Goal: Task Accomplishment & Management: Manage account settings

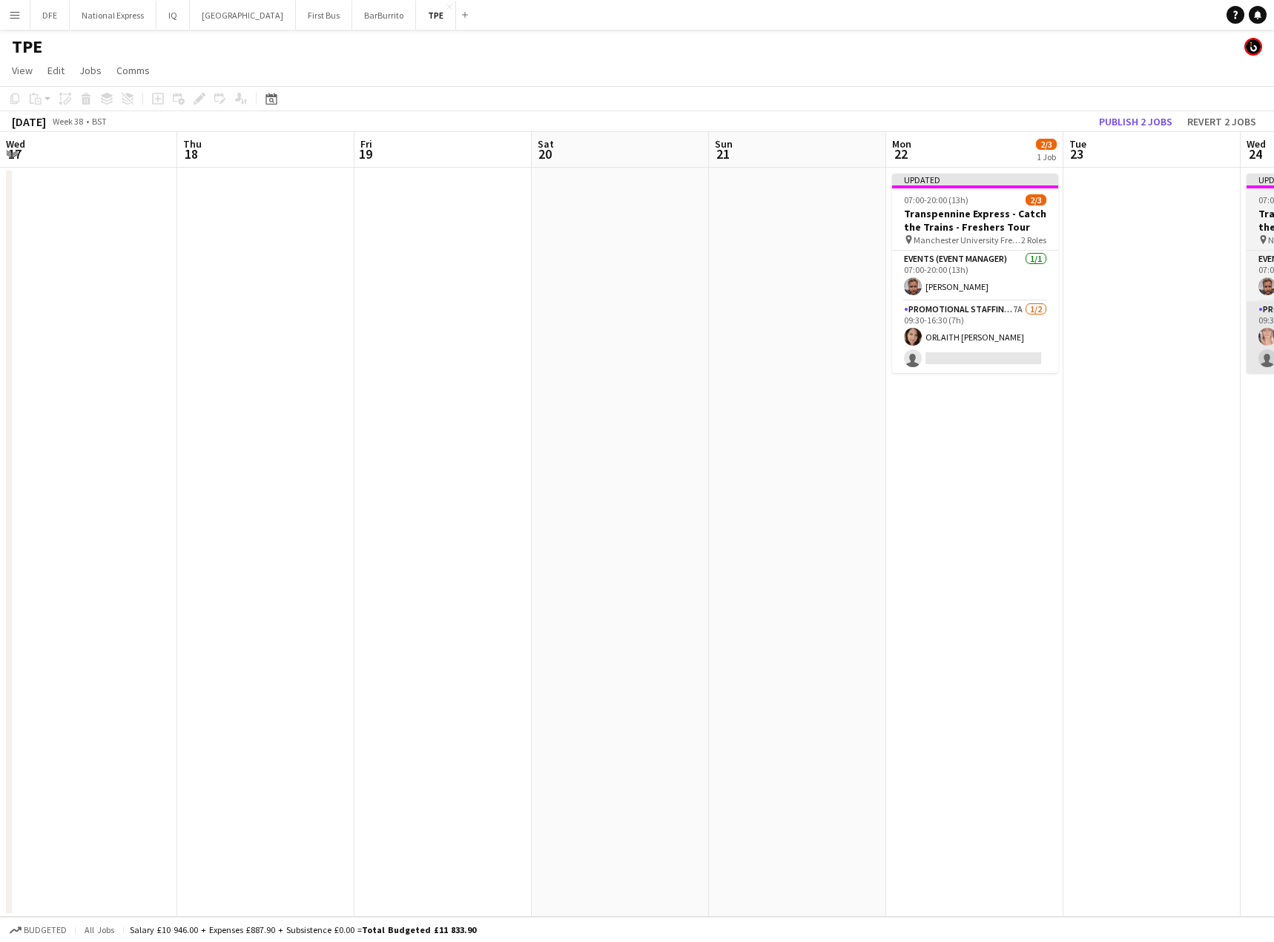
scroll to position [0, 639]
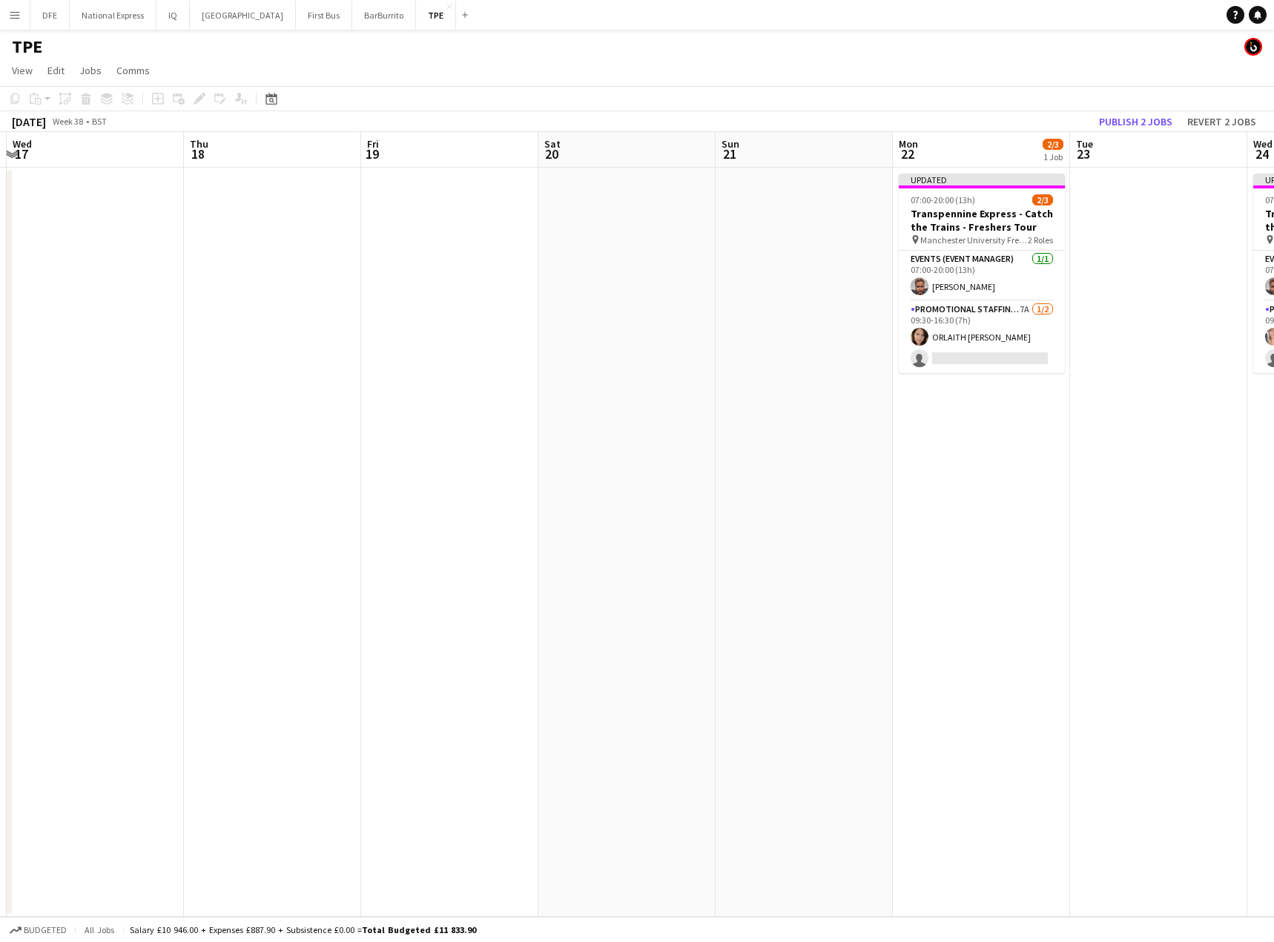
drag, startPoint x: 518, startPoint y: 360, endPoint x: 937, endPoint y: 336, distance: 419.7
click at [1113, 350] on app-calendar-viewport "Mon 15 Tue 16 Wed 17 Thu 18 Fri 19 Sat 20 Sun 21 Mon 22 2/3 1 Job Tue 23 Wed 24…" at bounding box center [637, 524] width 1274 height 785
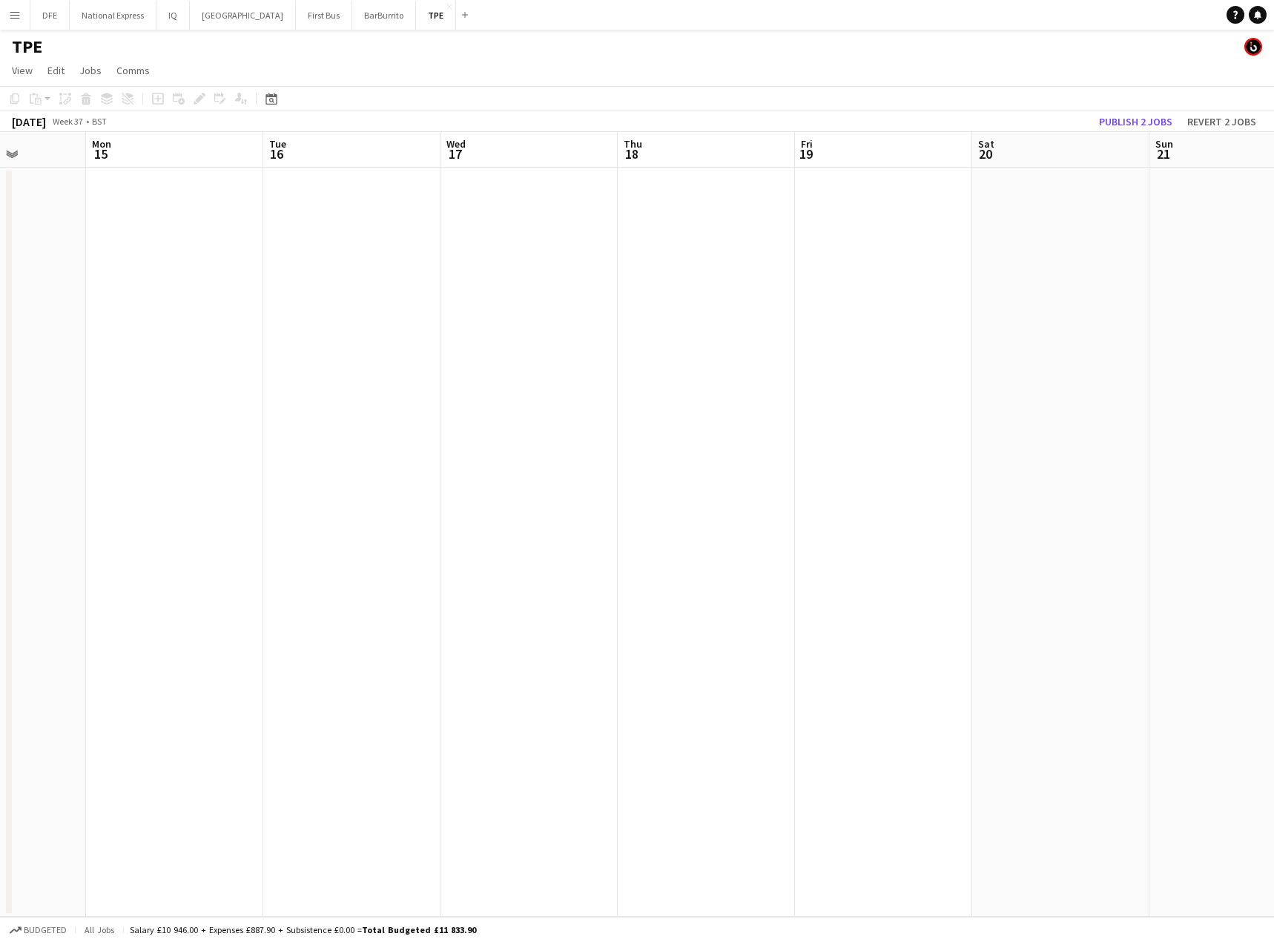
drag, startPoint x: 805, startPoint y: 313, endPoint x: 859, endPoint y: 308, distance: 53.6
click at [924, 305] on app-calendar-viewport "Fri 12 1/3 1 Job Sat 13 Sun 14 Mon 15 Tue 16 Wed 17 Thu 18 Fri 19 Sat 20 Sun 21…" at bounding box center [637, 524] width 1274 height 785
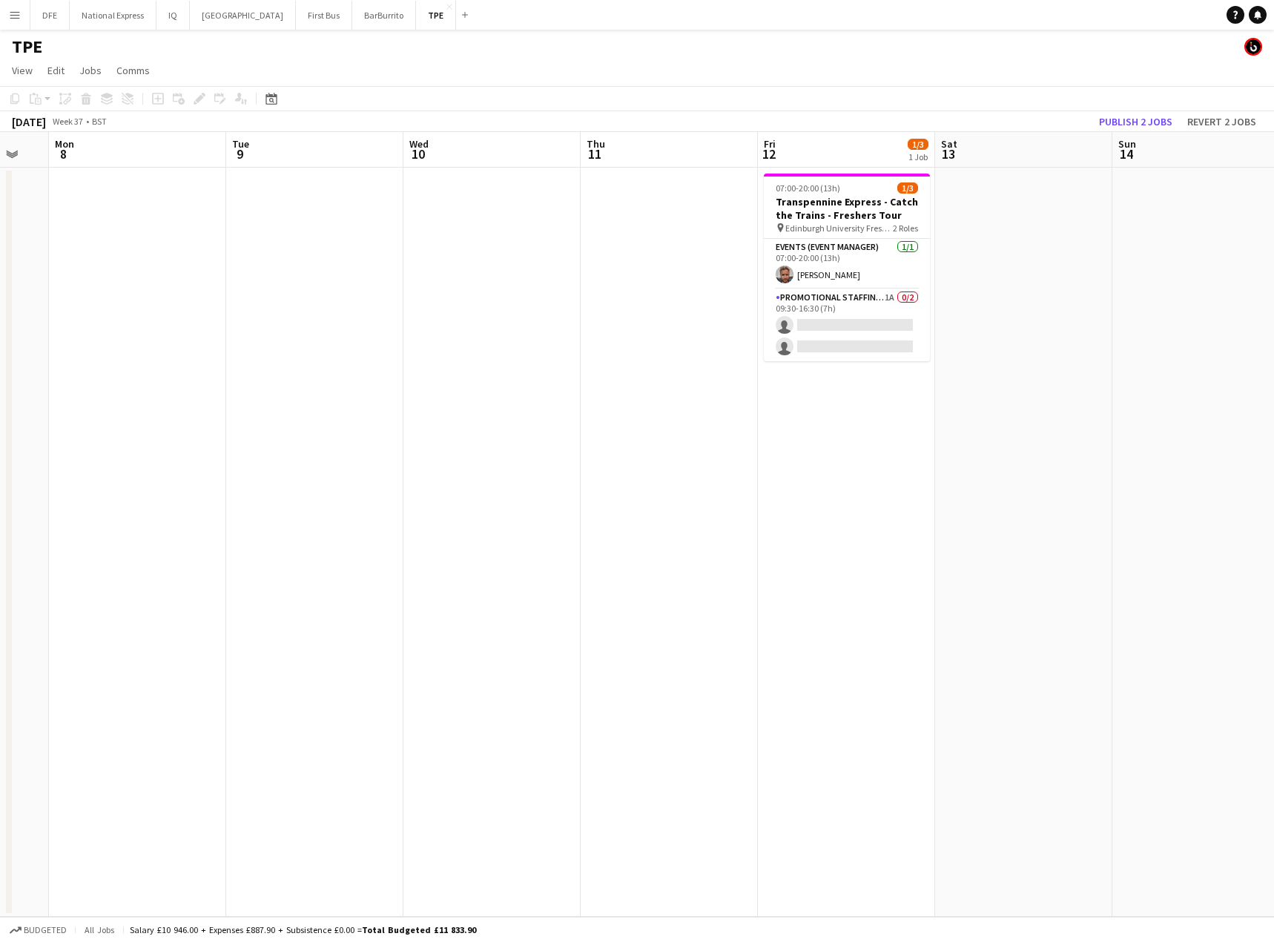
scroll to position [0, 445]
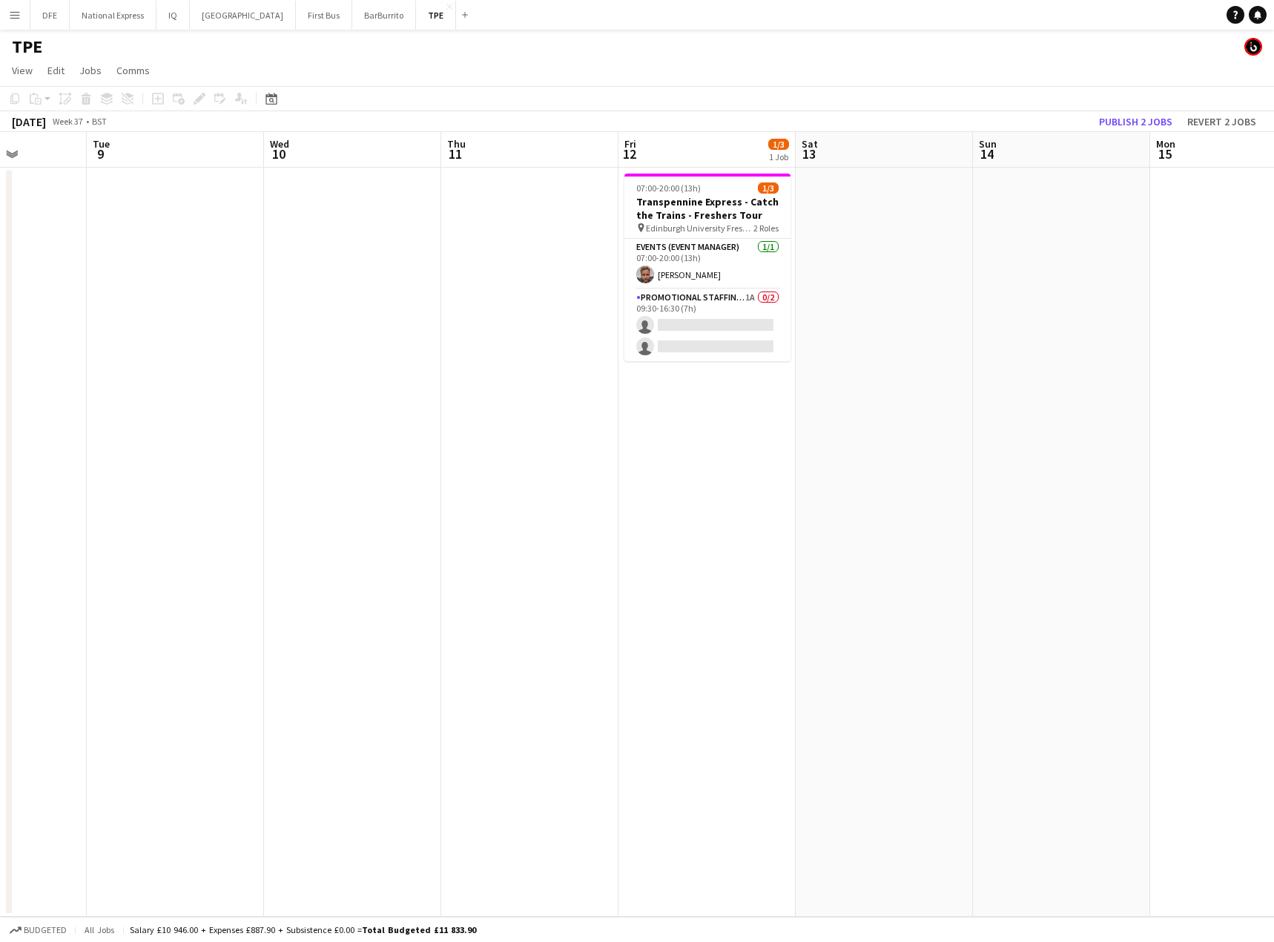
drag, startPoint x: 224, startPoint y: 316, endPoint x: 908, endPoint y: 296, distance: 684.0
click at [908, 296] on app-calendar-viewport "Sat 6 Sun 7 Mon 8 Tue 9 Wed 10 Thu 11 Fri 12 1/3 1 Job Sat 13 Sun 14 Mon 15 Tue…" at bounding box center [637, 524] width 1274 height 785
click at [716, 321] on app-card-role "Promotional Staffing (Brand Ambassadors) 1A 0/2 09:30-16:30 (7h) single-neutral…" at bounding box center [707, 325] width 166 height 72
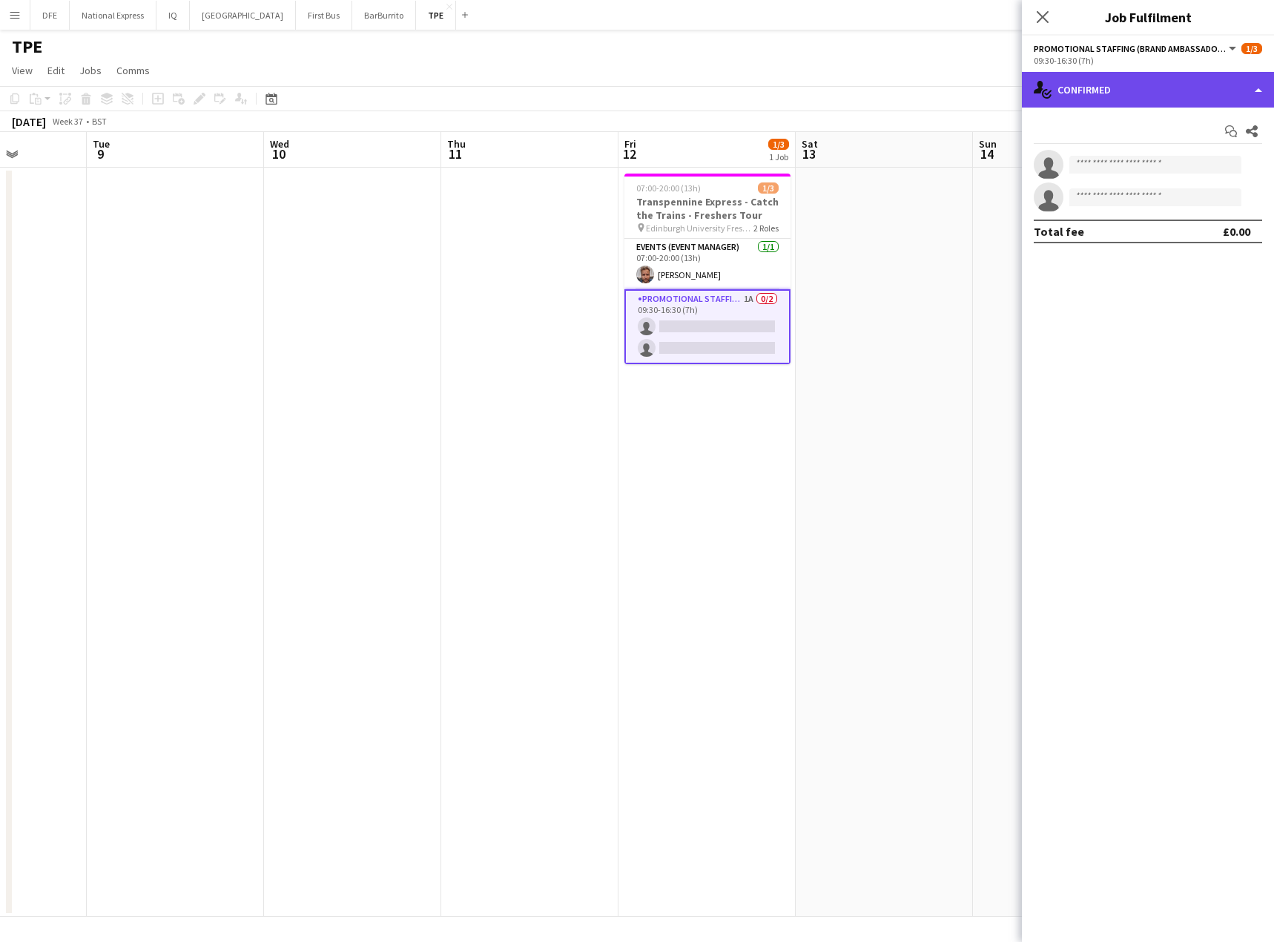
click at [1148, 96] on div "single-neutral-actions-check-2 Confirmed" at bounding box center [1148, 90] width 252 height 36
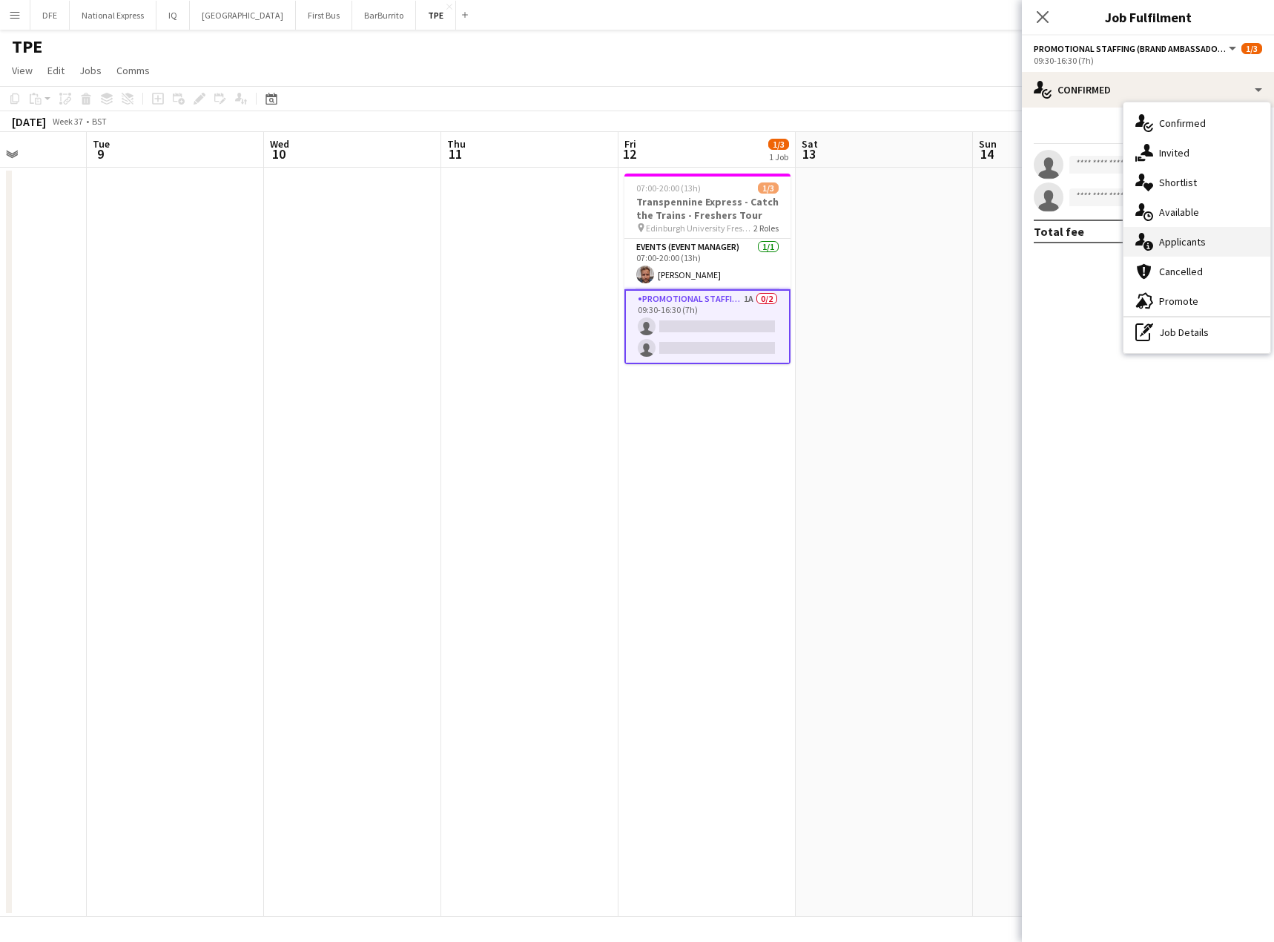
click at [1192, 246] on div "single-neutral-actions-information Applicants" at bounding box center [1196, 242] width 147 height 30
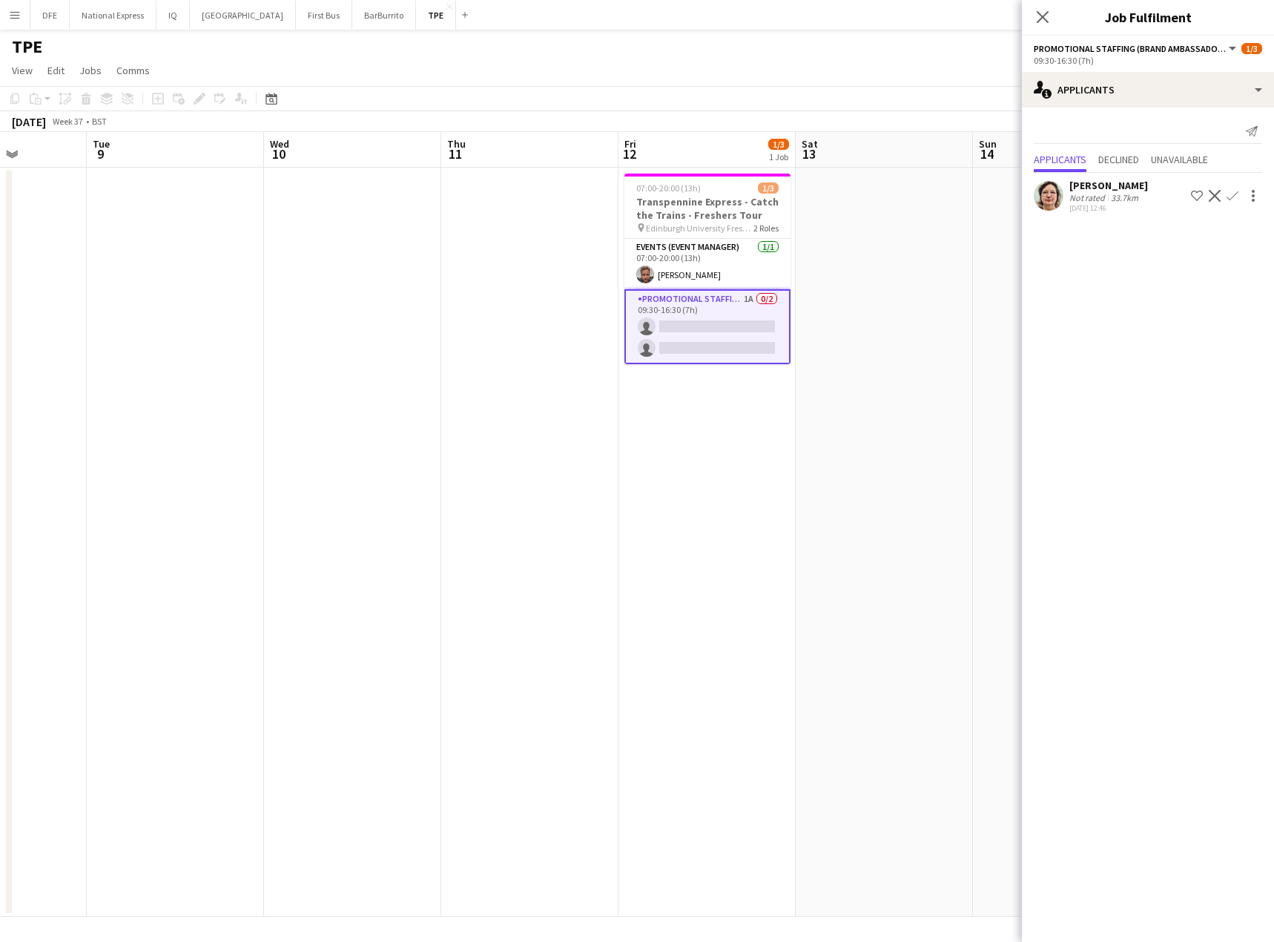
click at [1108, 196] on div "33.7km" at bounding box center [1124, 197] width 33 height 11
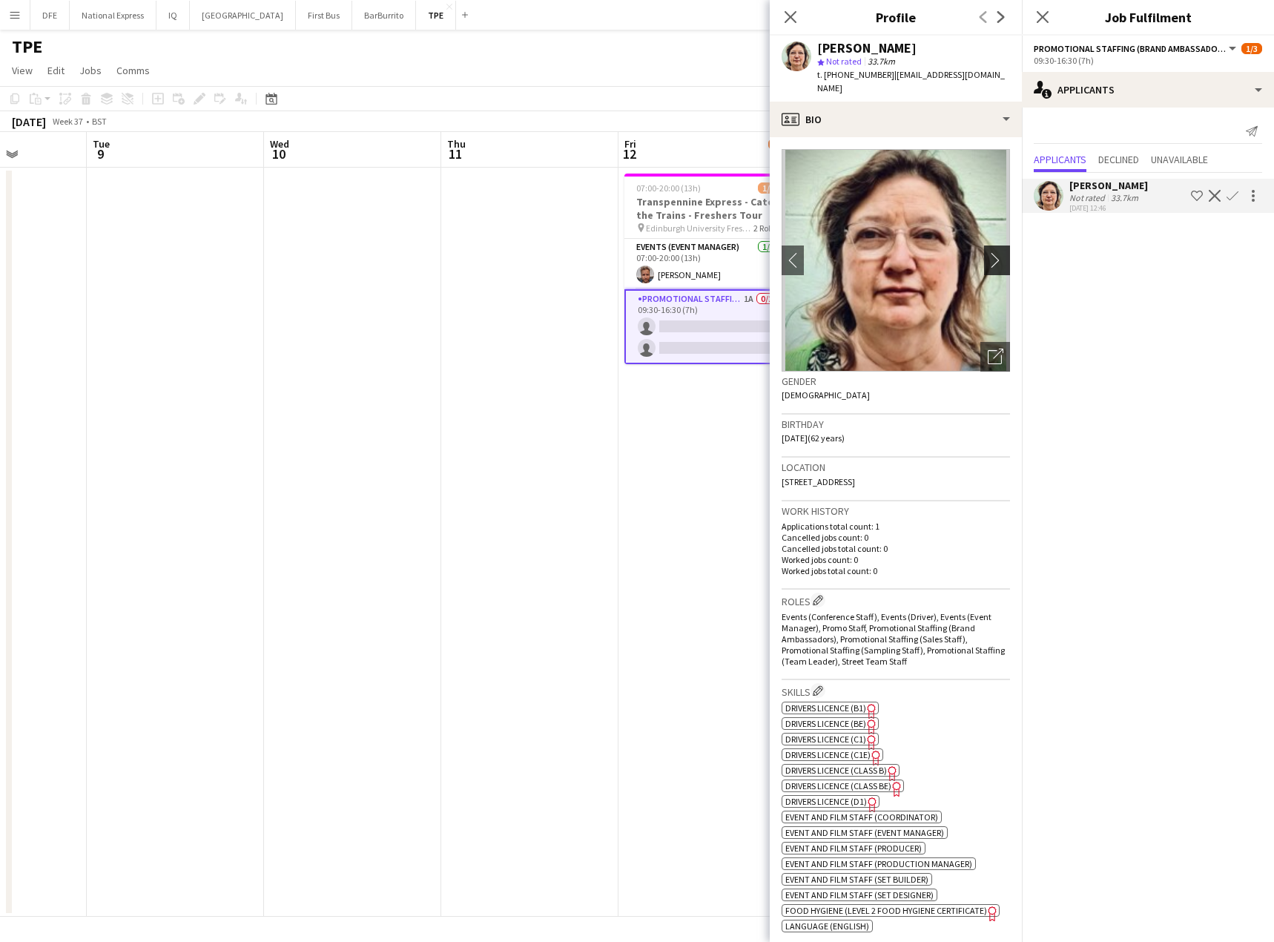
click at [988, 252] on app-icon "chevron-right" at bounding box center [999, 260] width 23 height 16
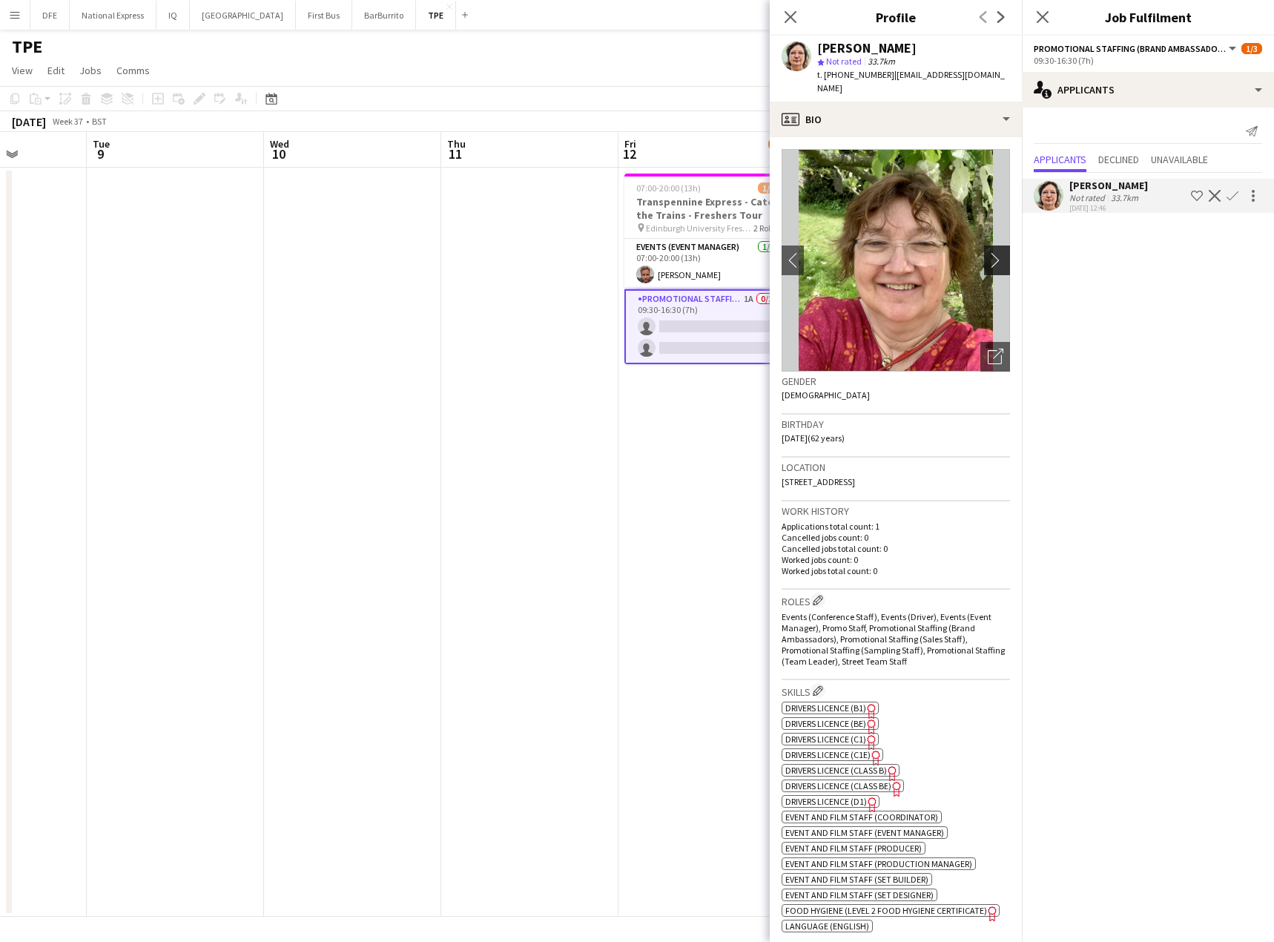
click at [988, 252] on app-icon "chevron-right" at bounding box center [999, 260] width 23 height 16
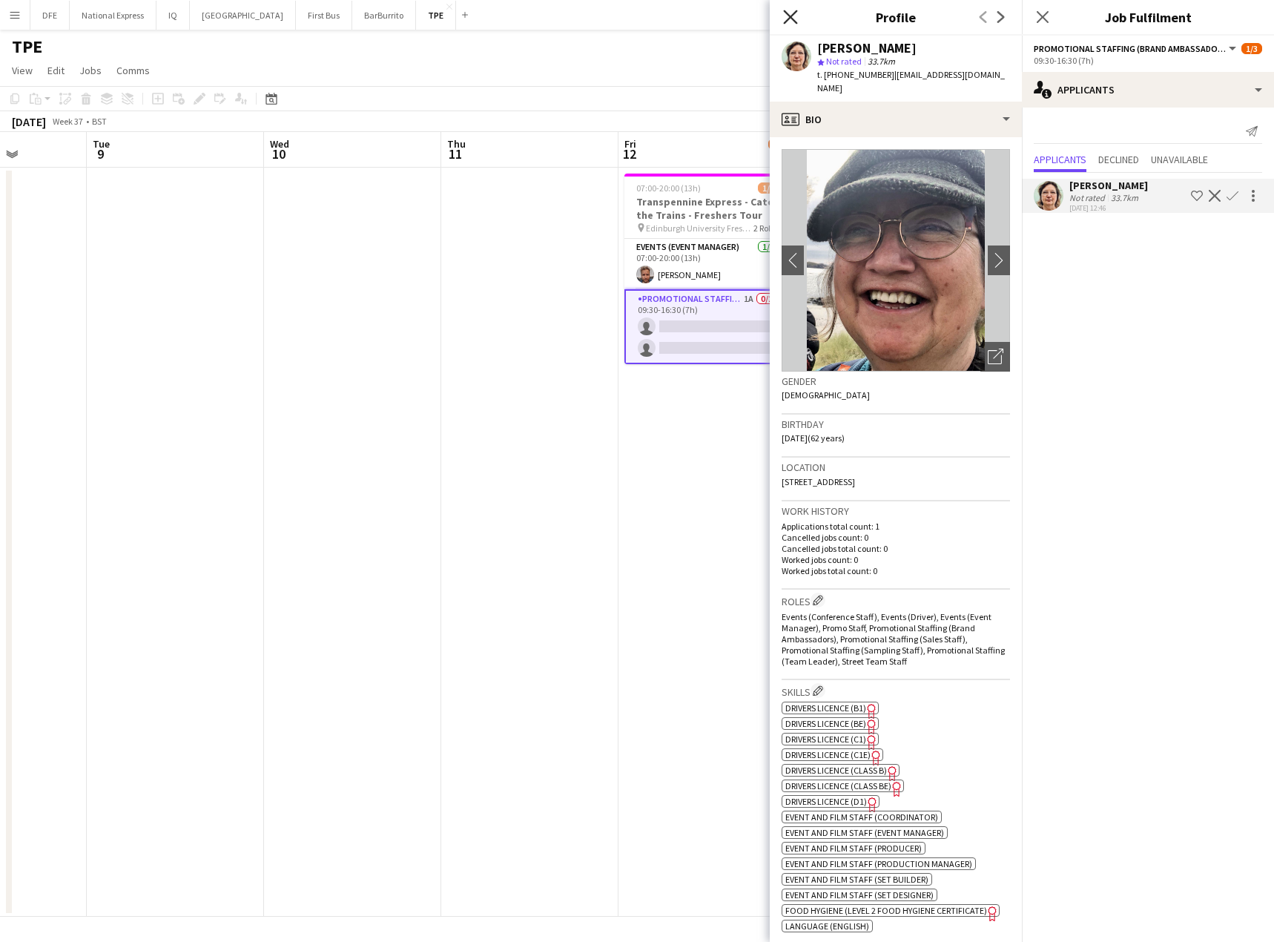
click at [783, 19] on icon "Close pop-in" at bounding box center [790, 17] width 14 height 14
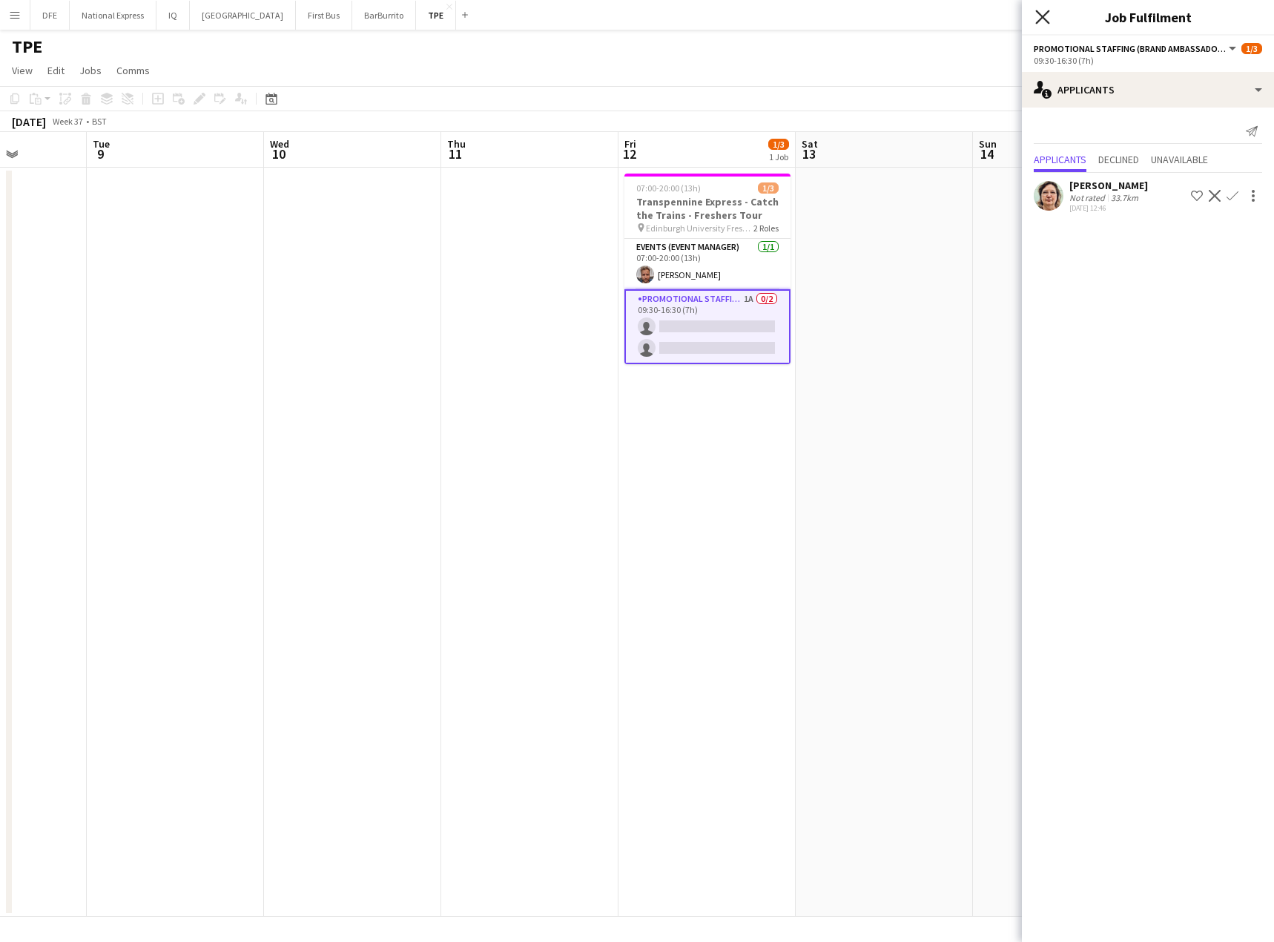
drag, startPoint x: 1044, startPoint y: 18, endPoint x: 833, endPoint y: 74, distance: 218.7
click at [1042, 18] on icon at bounding box center [1042, 17] width 14 height 14
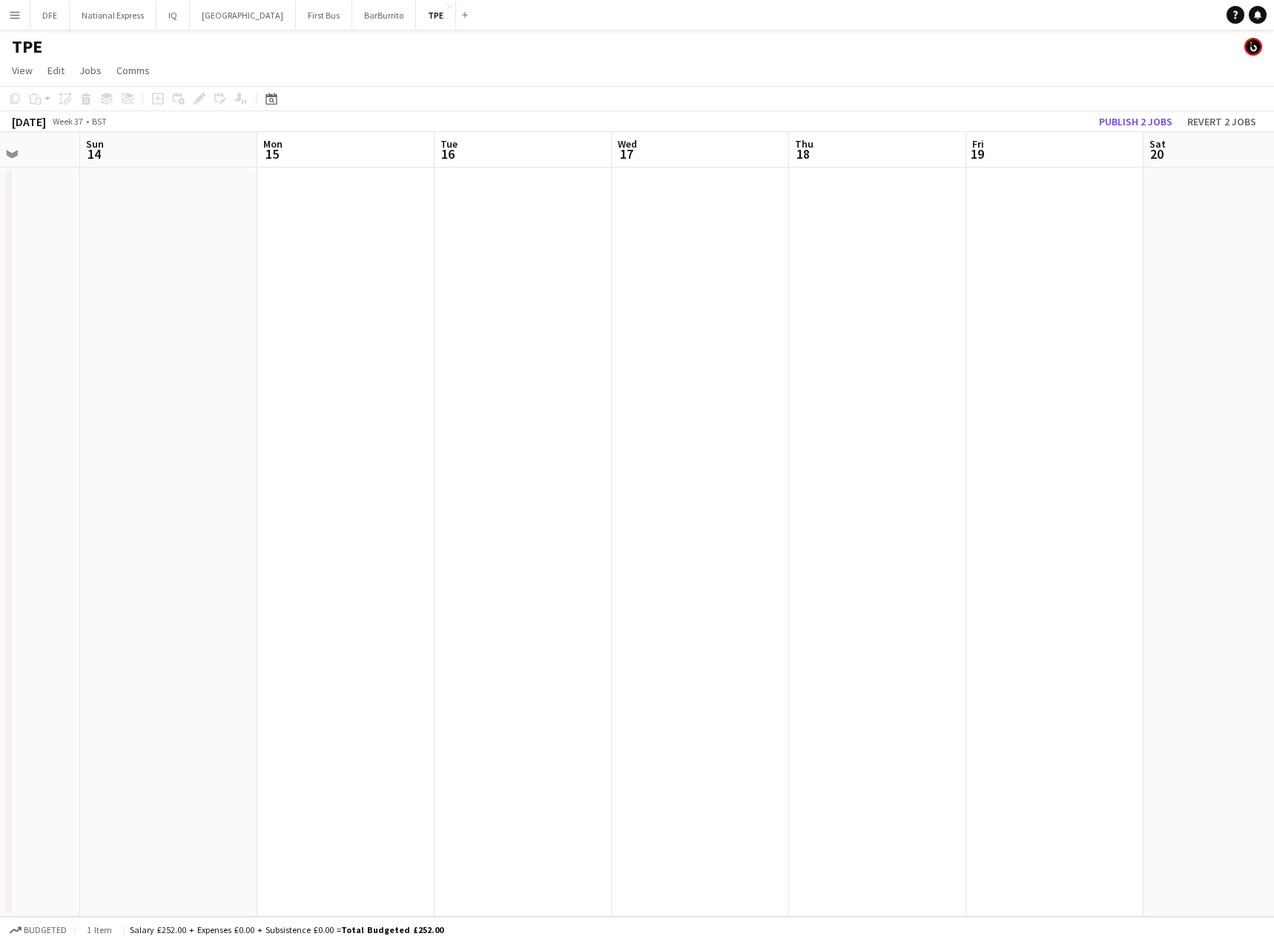
drag, startPoint x: 1230, startPoint y: 268, endPoint x: 723, endPoint y: 311, distance: 509.1
click at [340, 315] on app-calendar-viewport "Wed 10 Thu 11 Fri 12 1/3 1 Job Sat 13 Sun 14 Mon 15 Tue 16 Wed 17 Thu 18 Fri 19…" at bounding box center [637, 524] width 1274 height 785
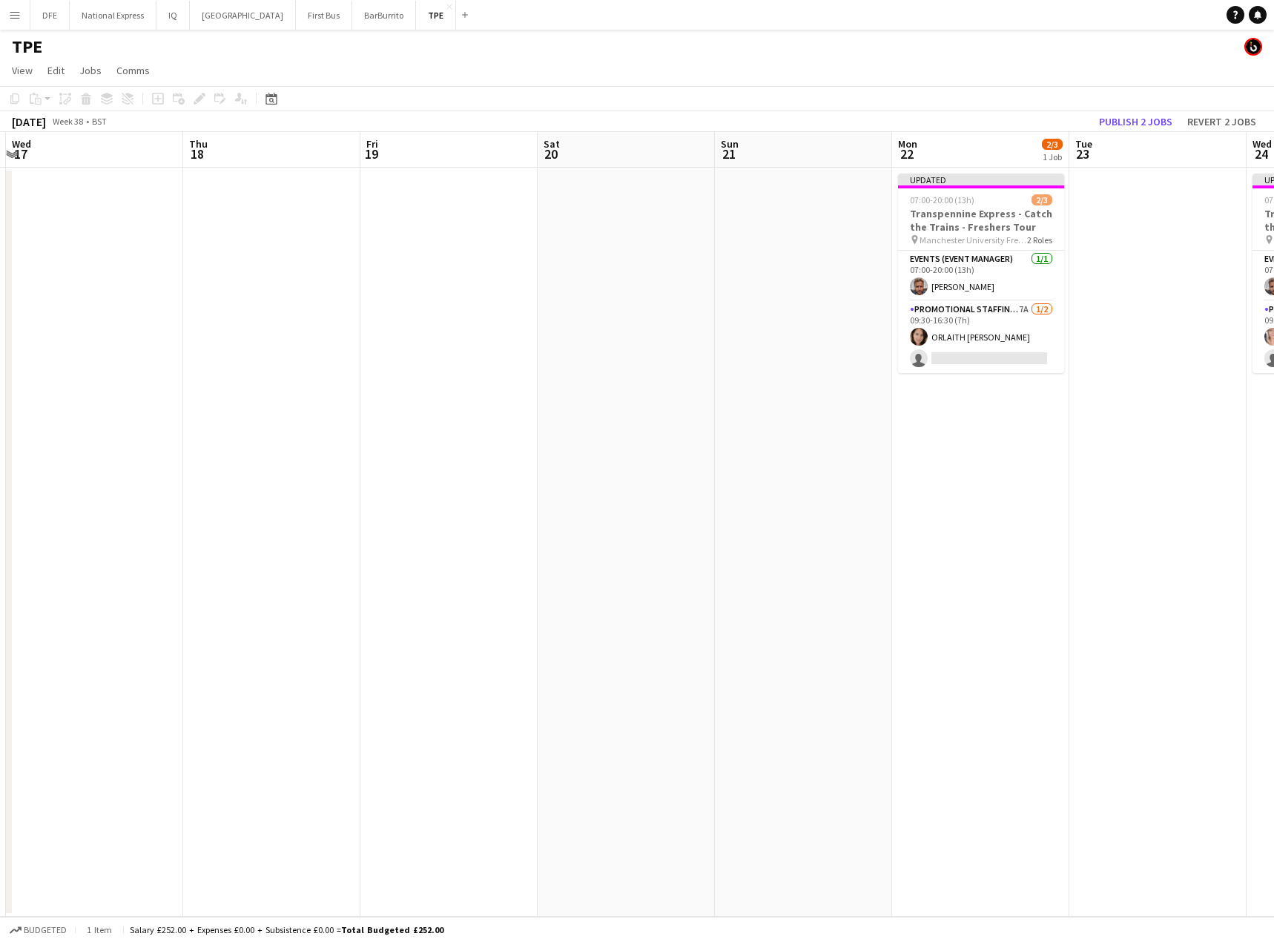
drag, startPoint x: 830, startPoint y: 317, endPoint x: 31, endPoint y: 337, distance: 798.8
click at [12, 339] on app-calendar-viewport "Sun 14 Mon 15 Tue 16 Wed 17 Thu 18 Fri 19 Sat 20 Sun 21 Mon 22 2/3 1 Job Tue 23…" at bounding box center [637, 524] width 1274 height 785
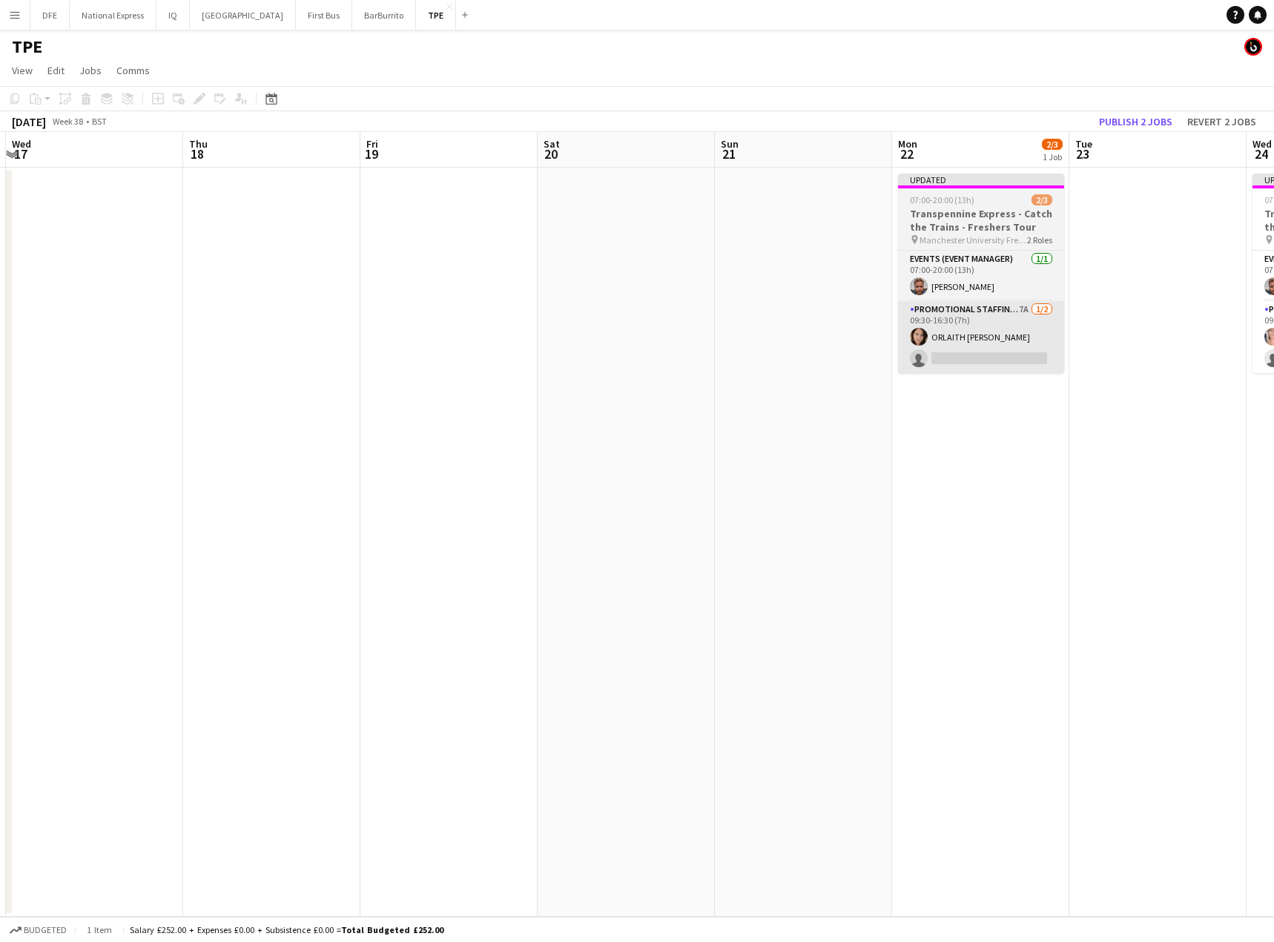
scroll to position [0, 583]
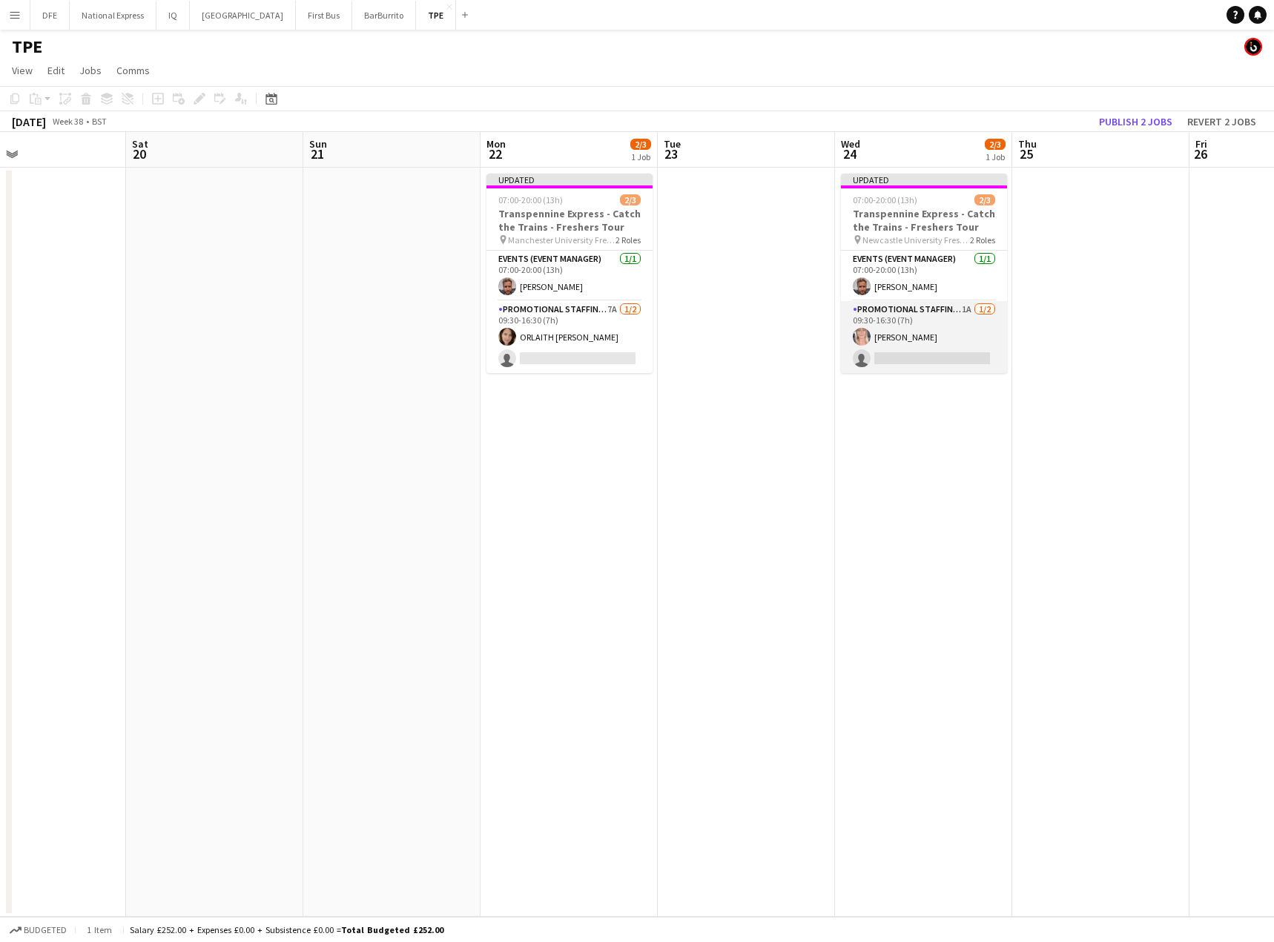
click at [908, 358] on app-card-role "Promotional Staffing (Brand Ambassadors) 1A [DATE] 09:30-16:30 (7h) [PERSON_NAM…" at bounding box center [924, 337] width 166 height 72
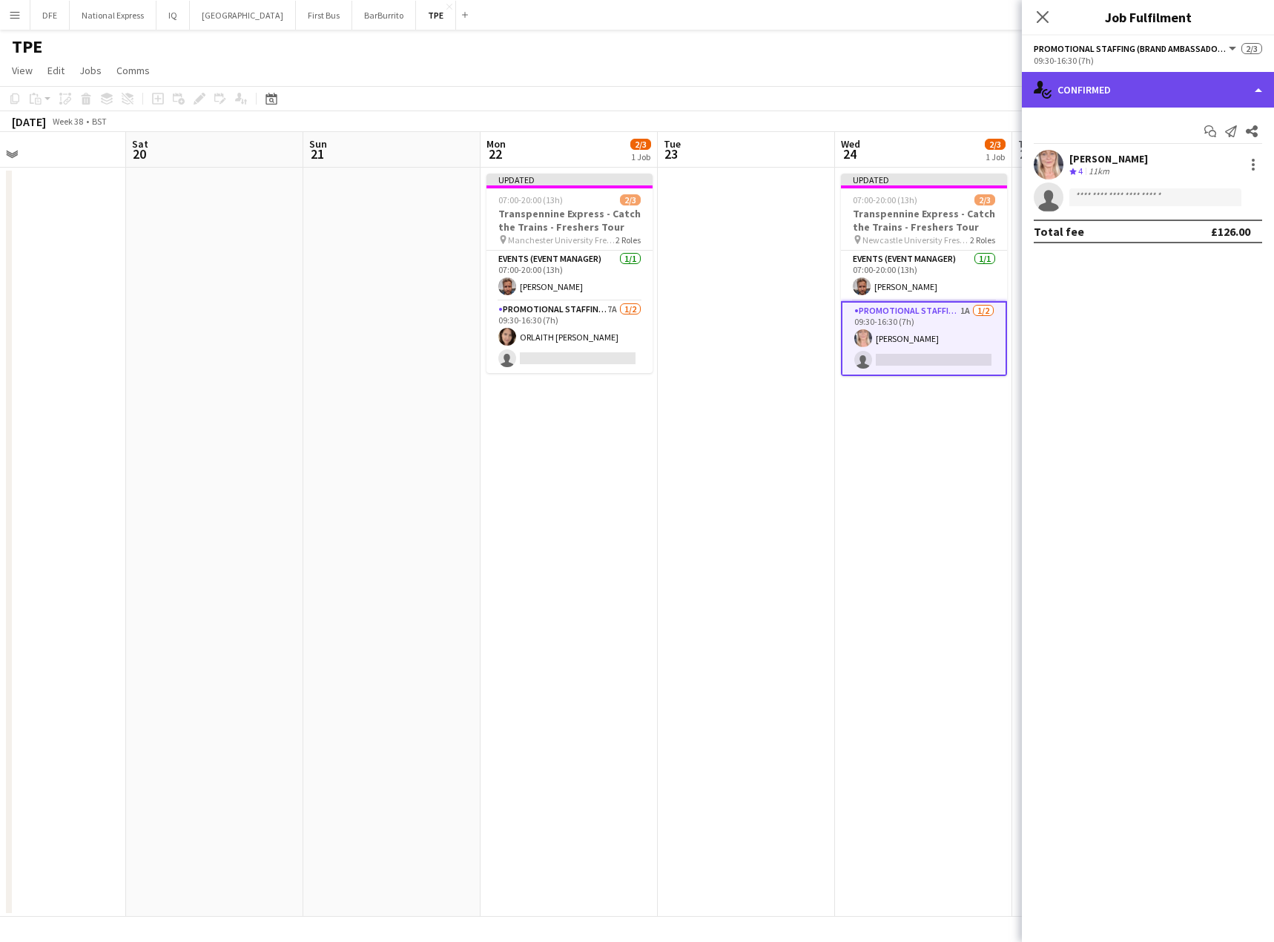
click at [1160, 98] on div "single-neutral-actions-check-2 Confirmed" at bounding box center [1148, 90] width 252 height 36
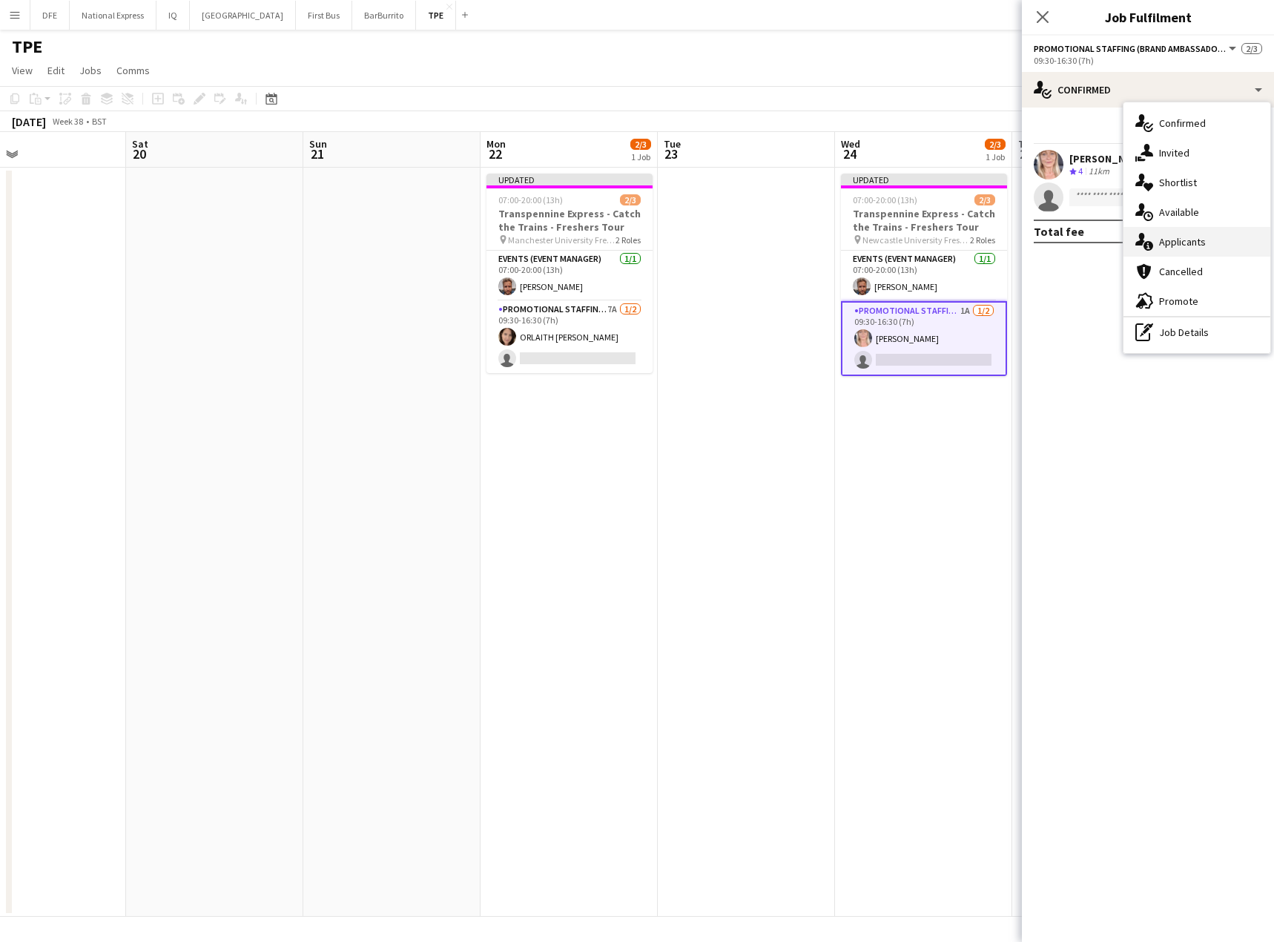
click at [1206, 251] on div "single-neutral-actions-information Applicants" at bounding box center [1196, 242] width 147 height 30
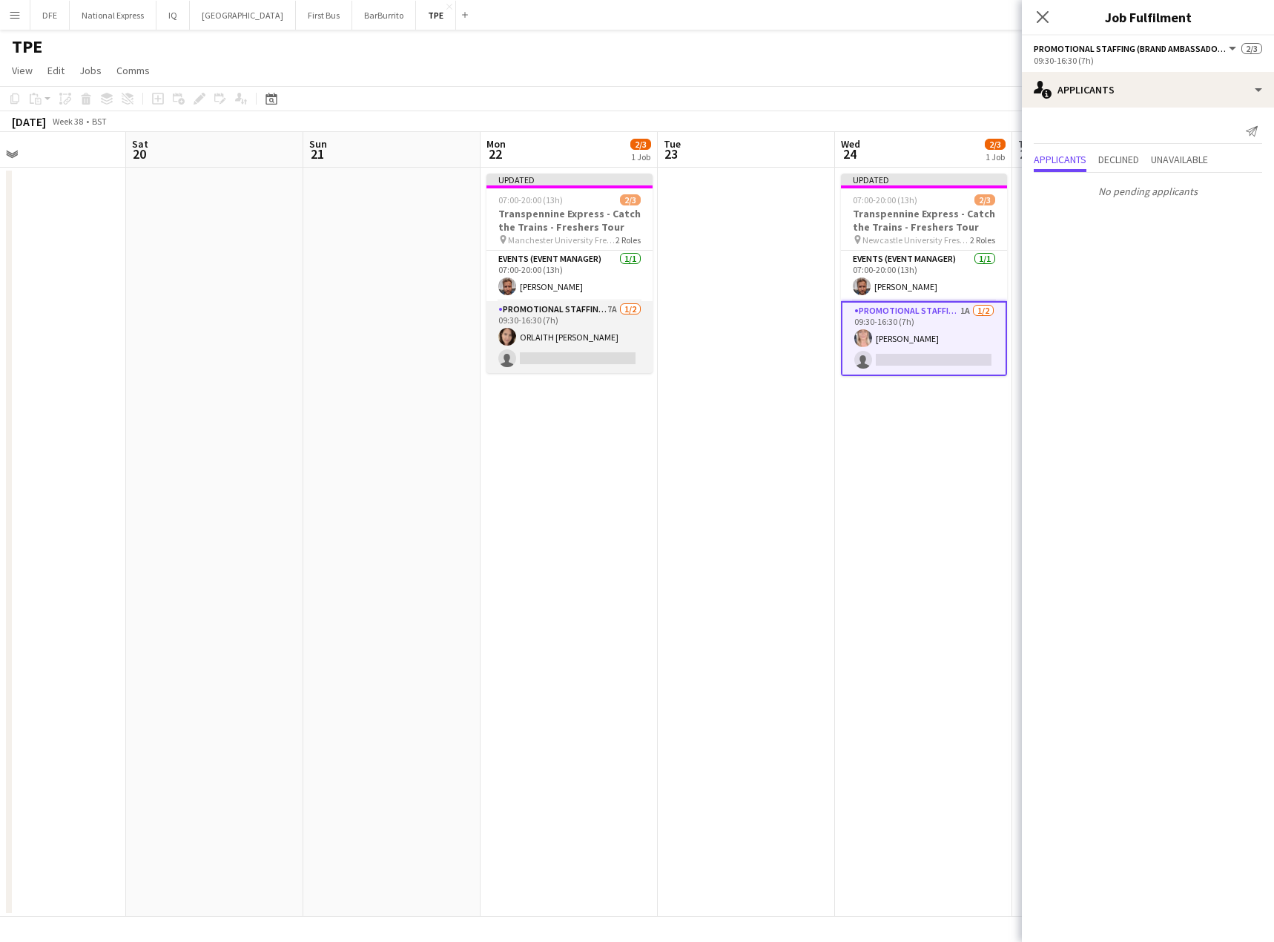
click at [574, 357] on app-card-role "Promotional Staffing (Brand Ambassadors) 7A [DATE] 09:30-16:30 (7h) [PERSON_NAM…" at bounding box center [569, 337] width 166 height 72
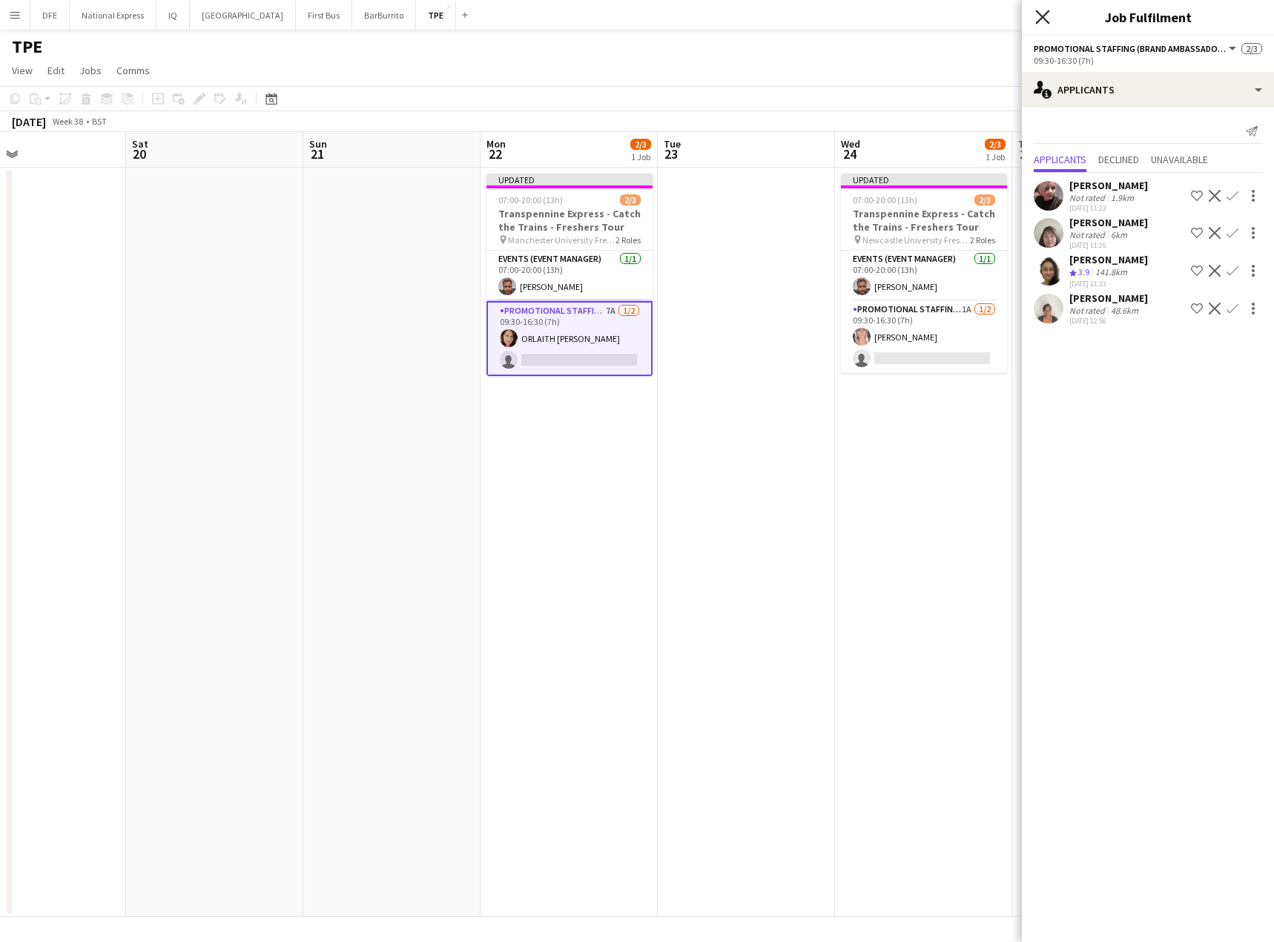
click at [1045, 16] on icon at bounding box center [1042, 17] width 14 height 14
